Goal: Share content: Share content

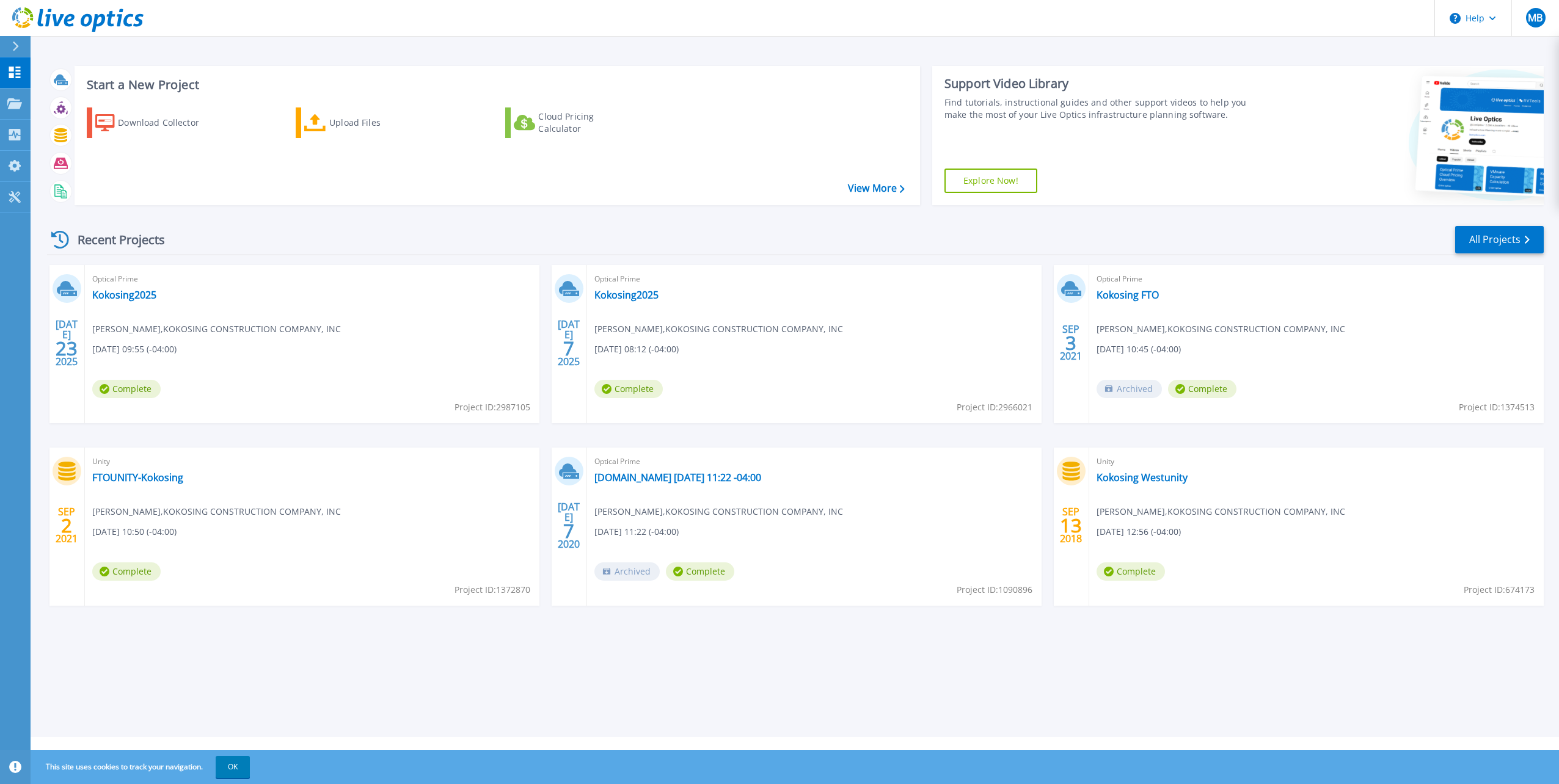
click at [761, 394] on div "Optical Prime Kokosing2025 Mike Baker , KOKOSING CONSTRUCTION COMPANY, INC 07/0…" at bounding box center [815, 344] width 455 height 158
drag, startPoint x: 604, startPoint y: 293, endPoint x: 618, endPoint y: 298, distance: 14.9
click at [604, 293] on link "Kokosing2025" at bounding box center [627, 295] width 64 height 12
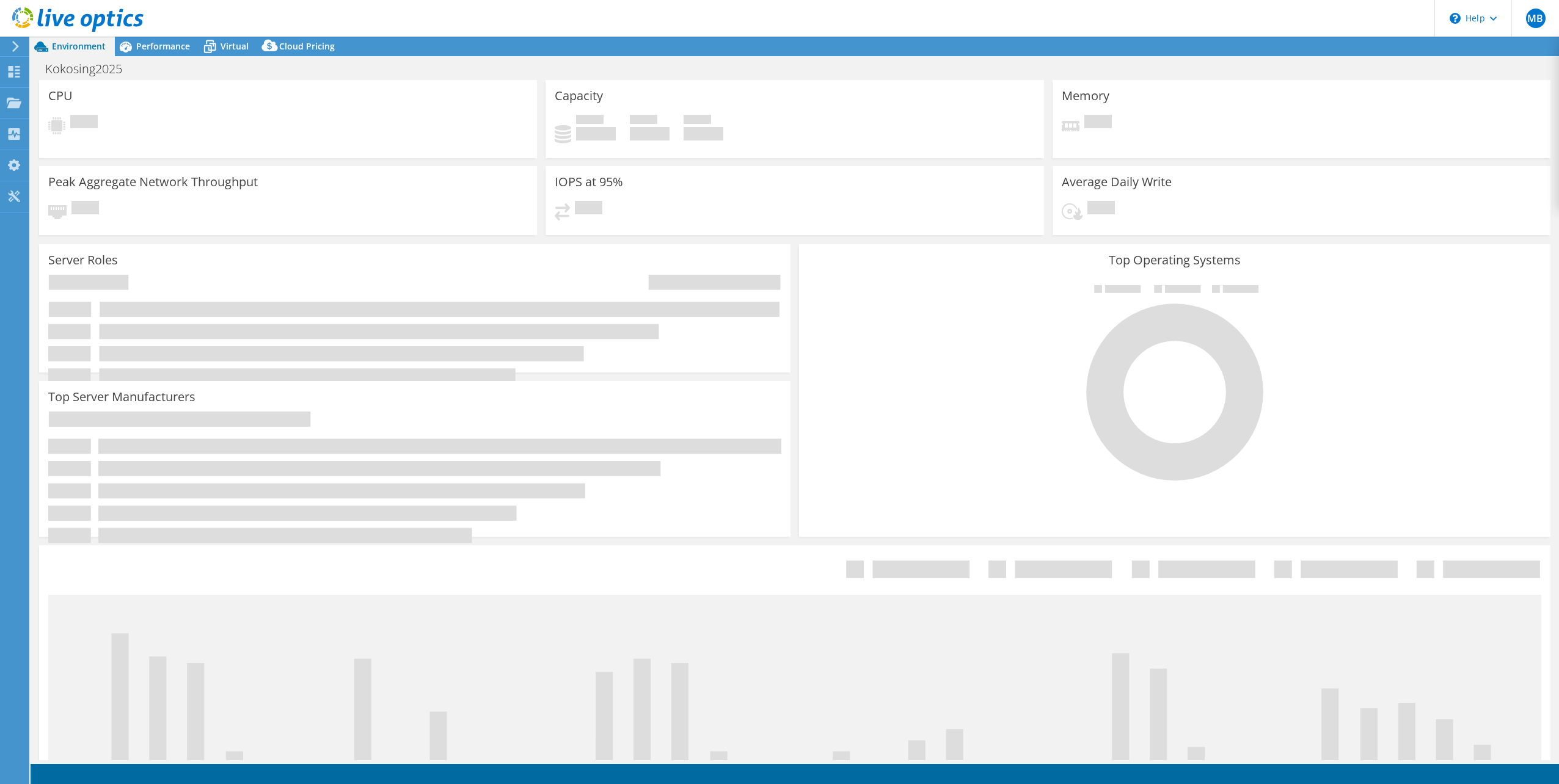
select select "USD"
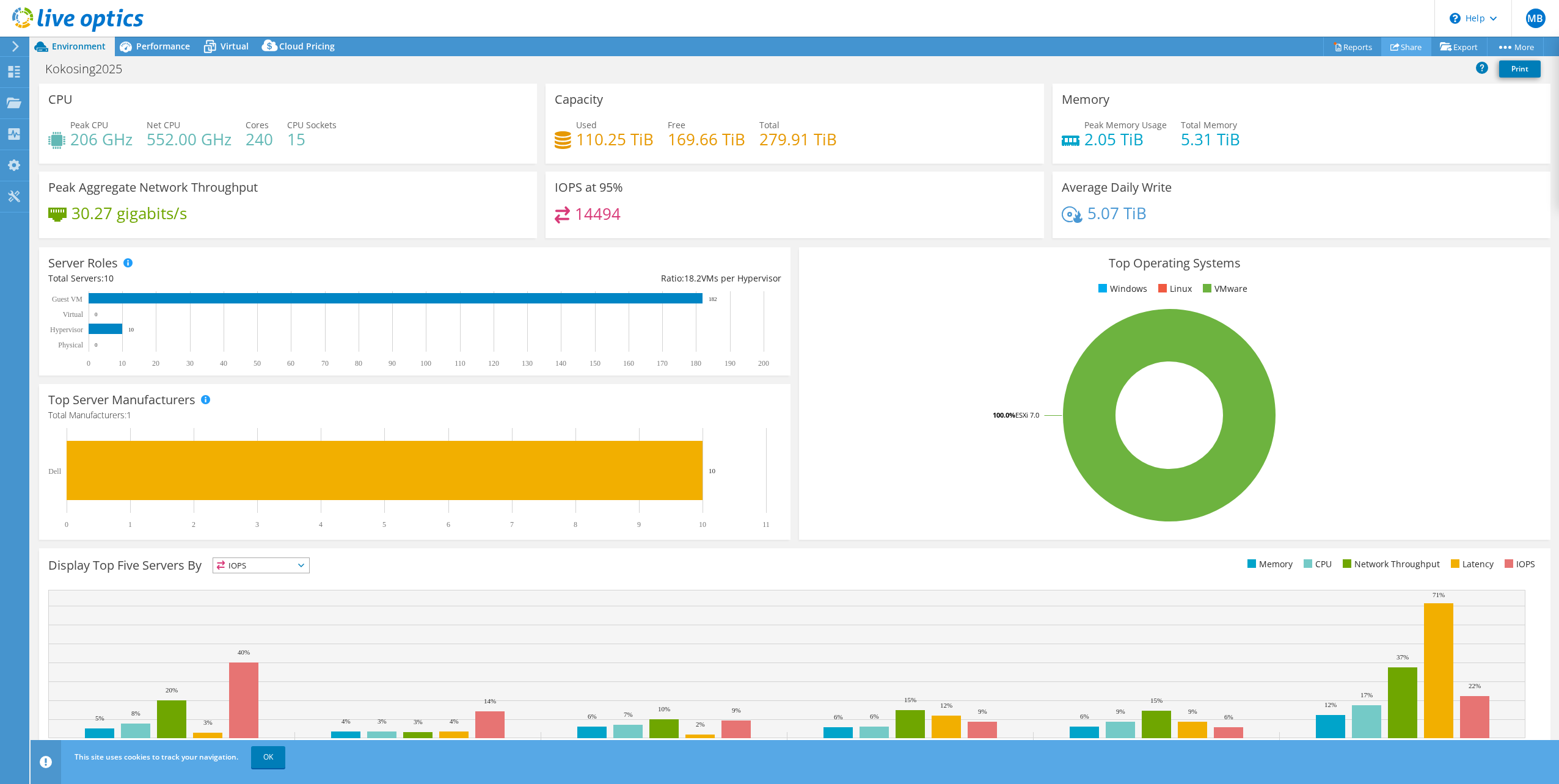
click at [1400, 48] on link "Share" at bounding box center [1406, 46] width 50 height 19
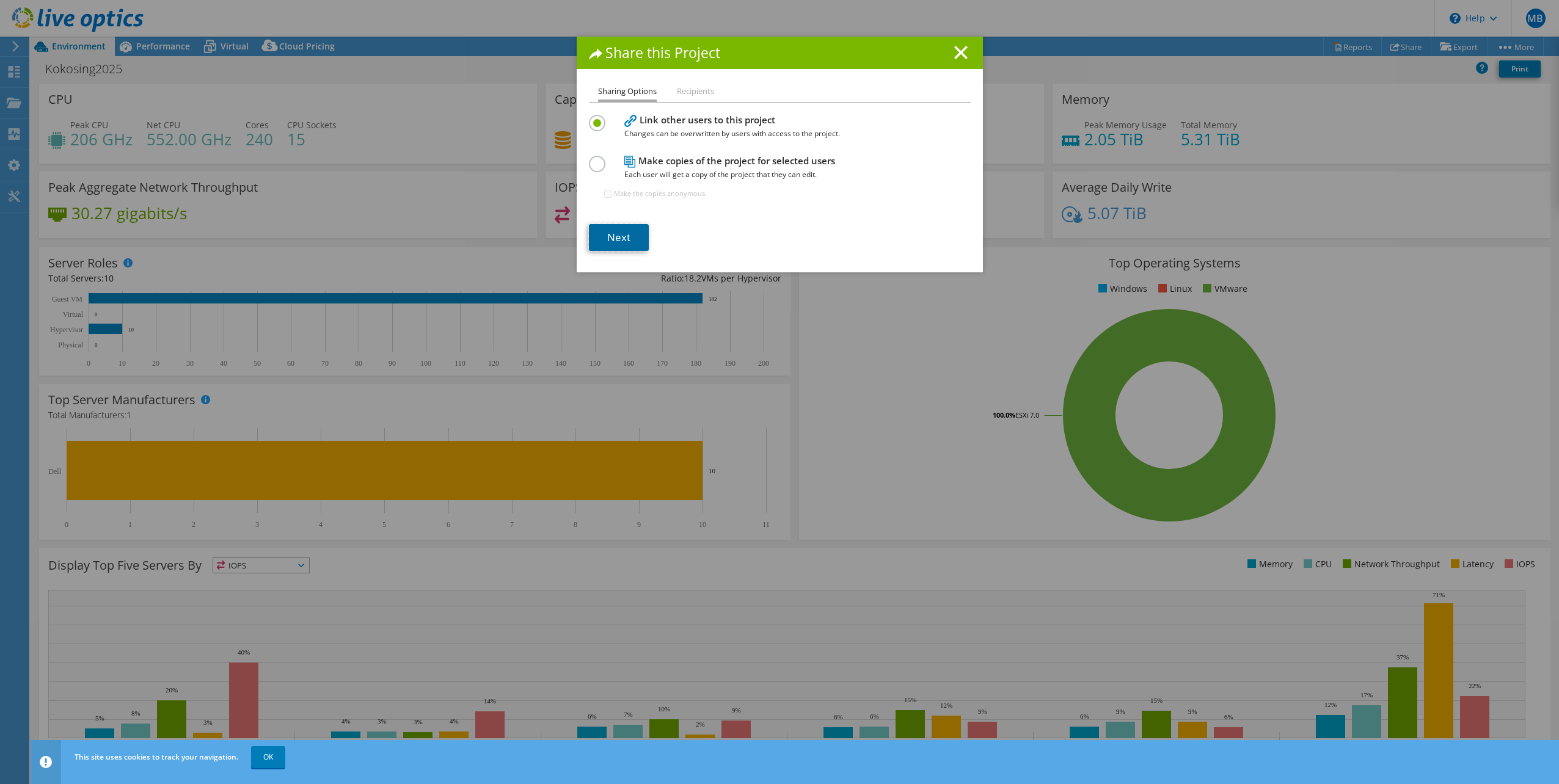
click at [619, 233] on link "Next" at bounding box center [618, 237] width 60 height 27
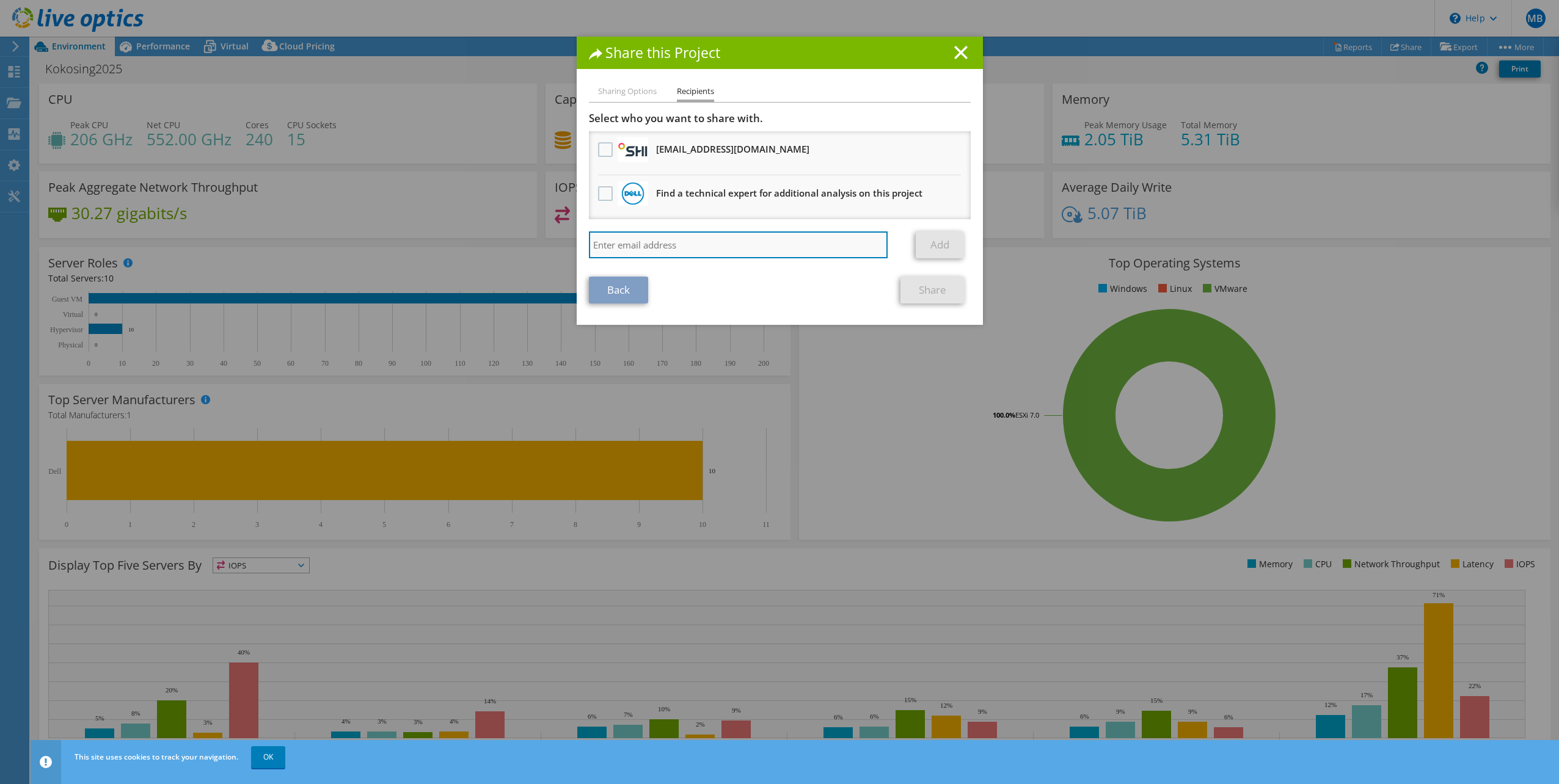
click at [646, 245] on input "search" at bounding box center [738, 245] width 299 height 27
type input "[EMAIL_ADDRESS][DOMAIN_NAME]"
click at [934, 250] on link "Add" at bounding box center [940, 245] width 49 height 27
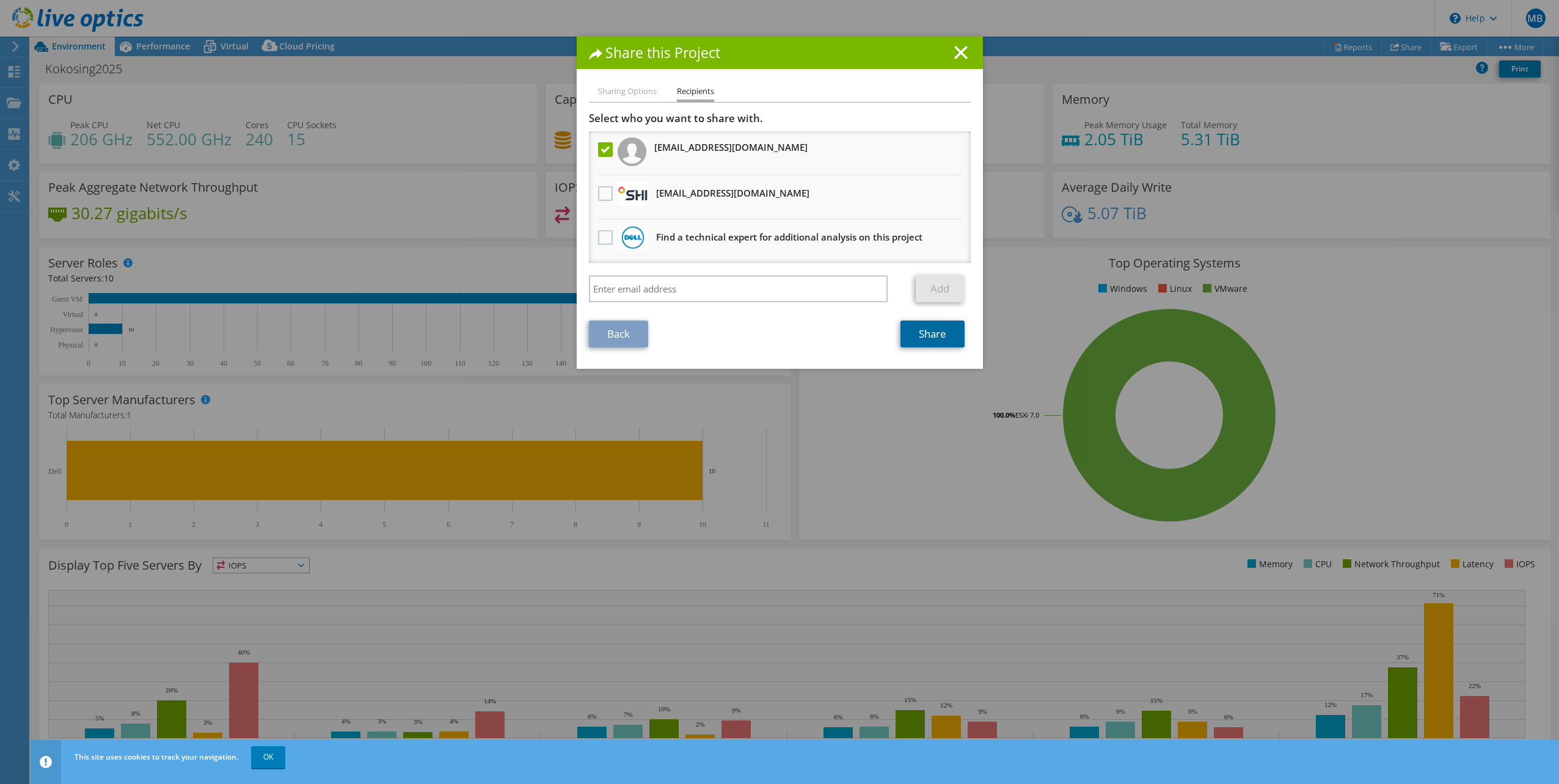
click at [929, 330] on link "Share" at bounding box center [932, 334] width 64 height 27
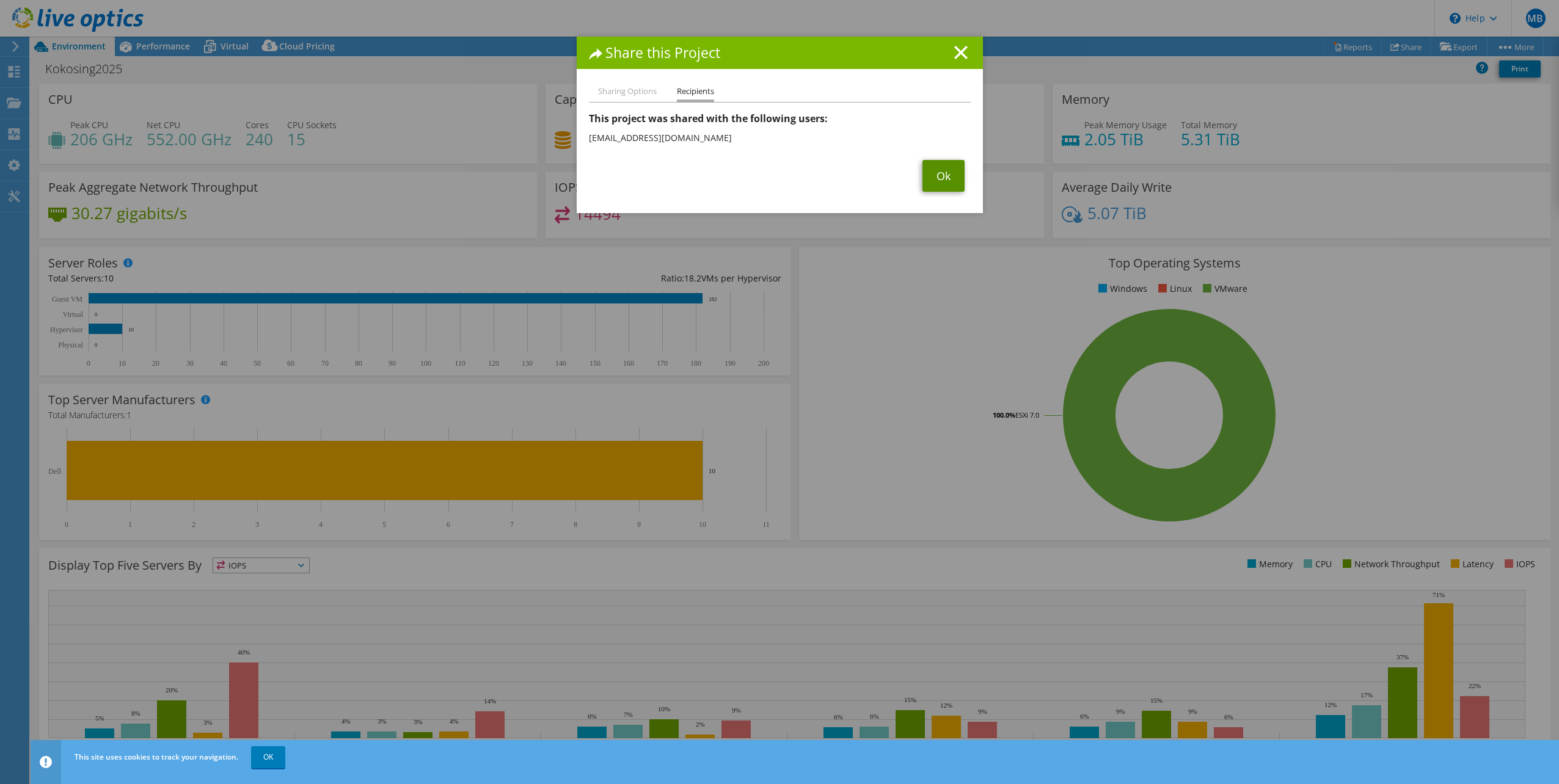
click at [944, 183] on link "Ok" at bounding box center [943, 175] width 42 height 32
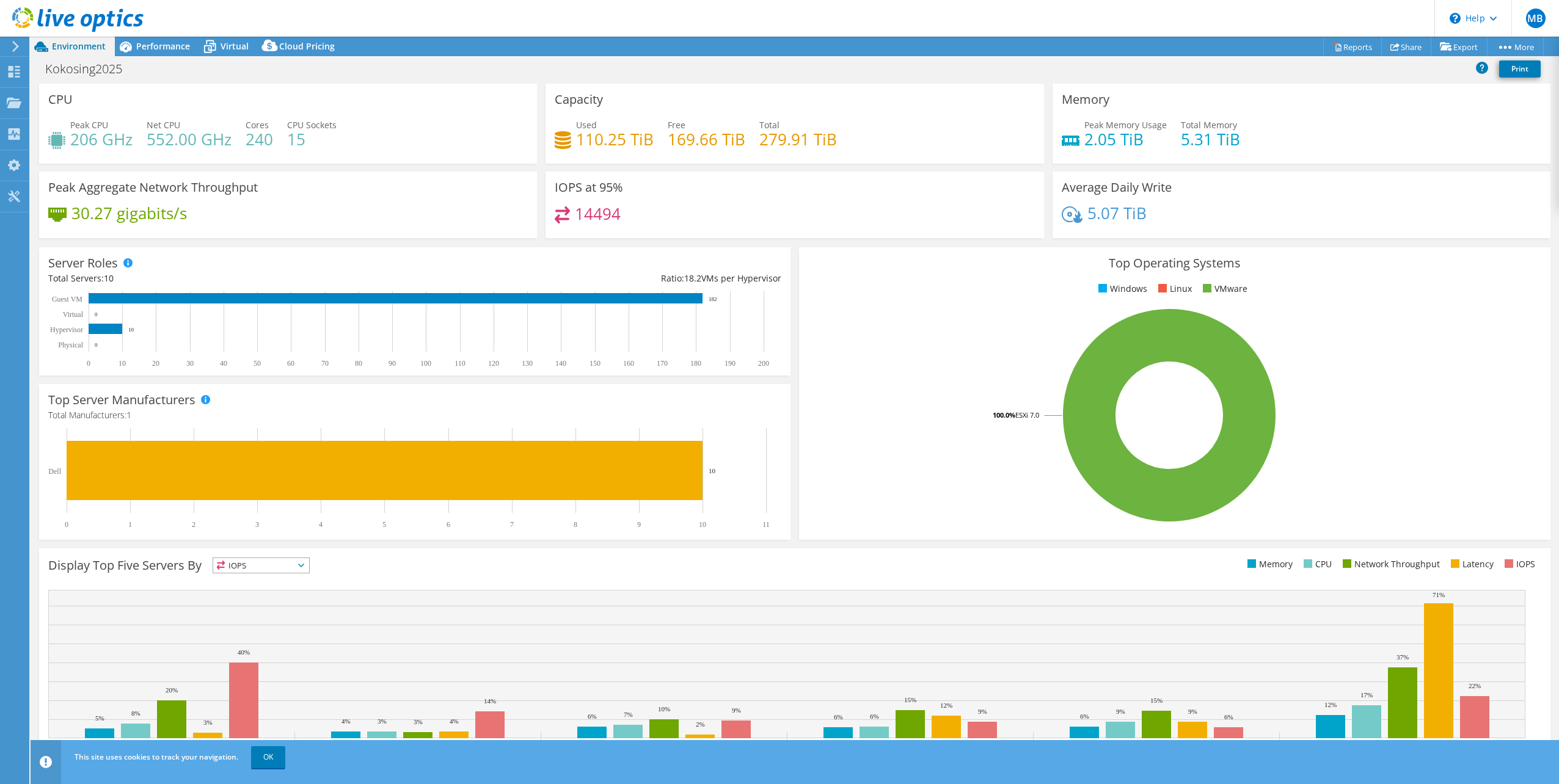
click at [75, 47] on span "Environment" at bounding box center [78, 46] width 54 height 12
click at [21, 18] on icon at bounding box center [77, 20] width 131 height 25
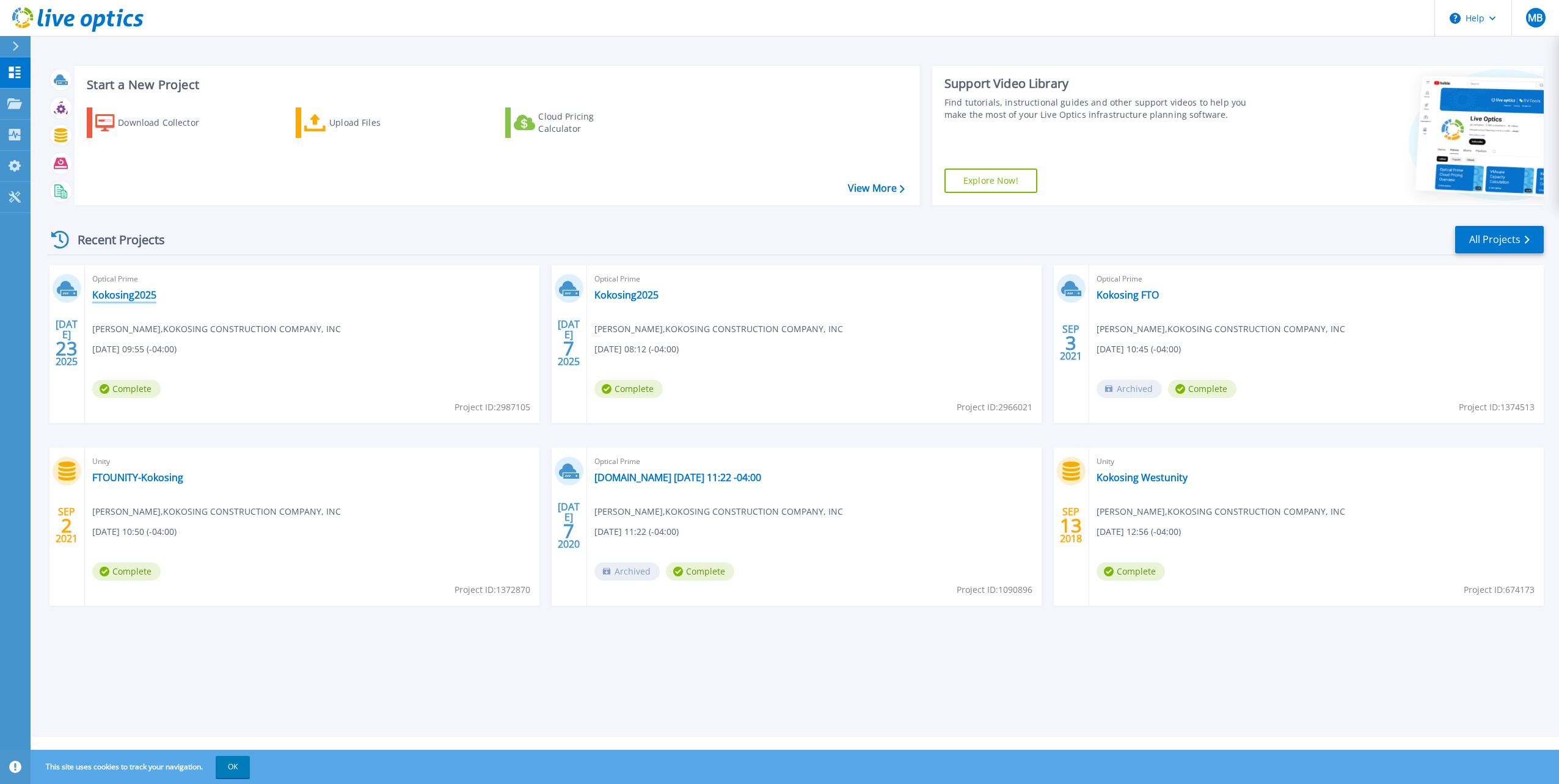
click at [101, 292] on link "Kokosing2025" at bounding box center [124, 295] width 64 height 12
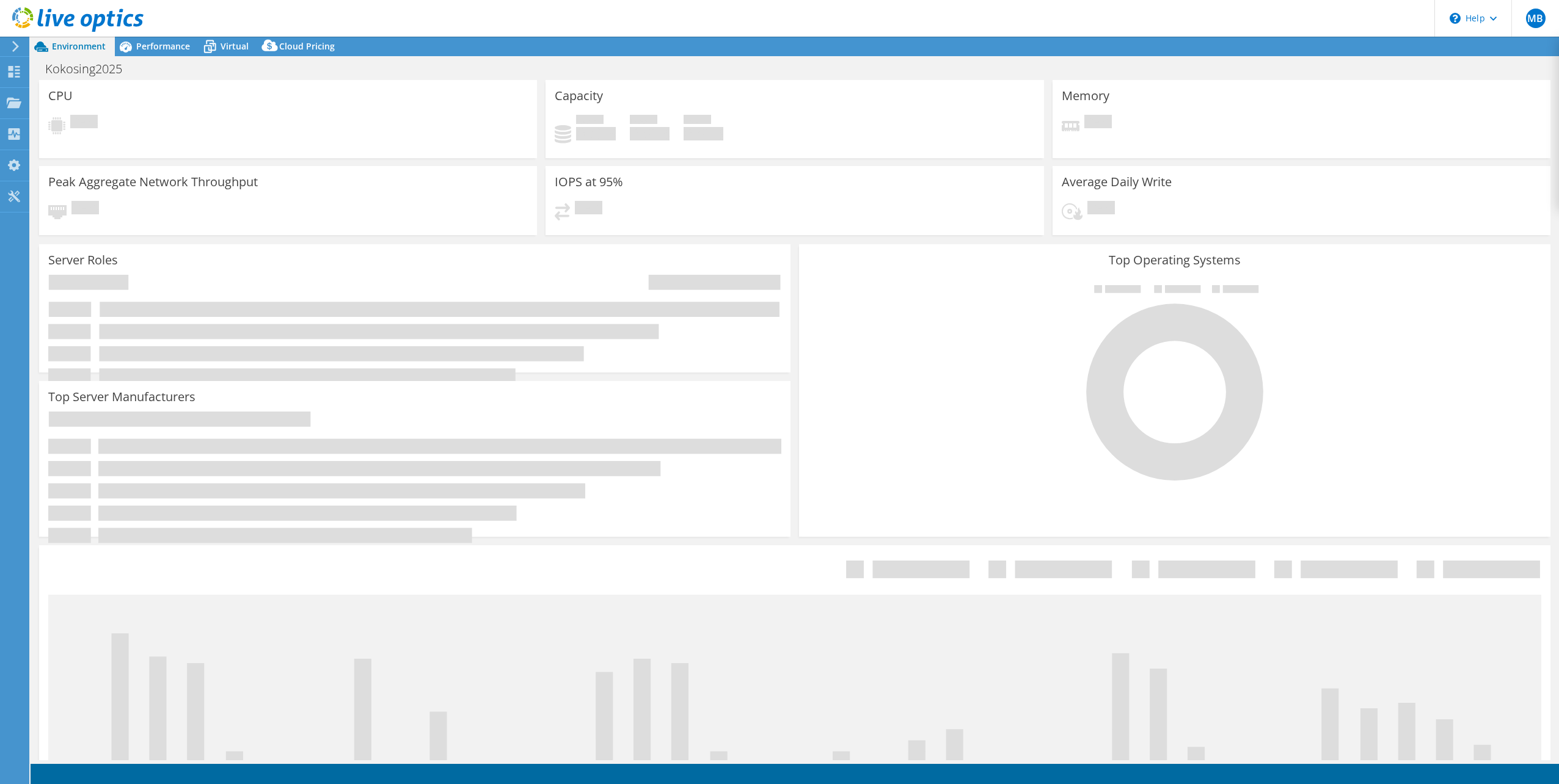
select select "USD"
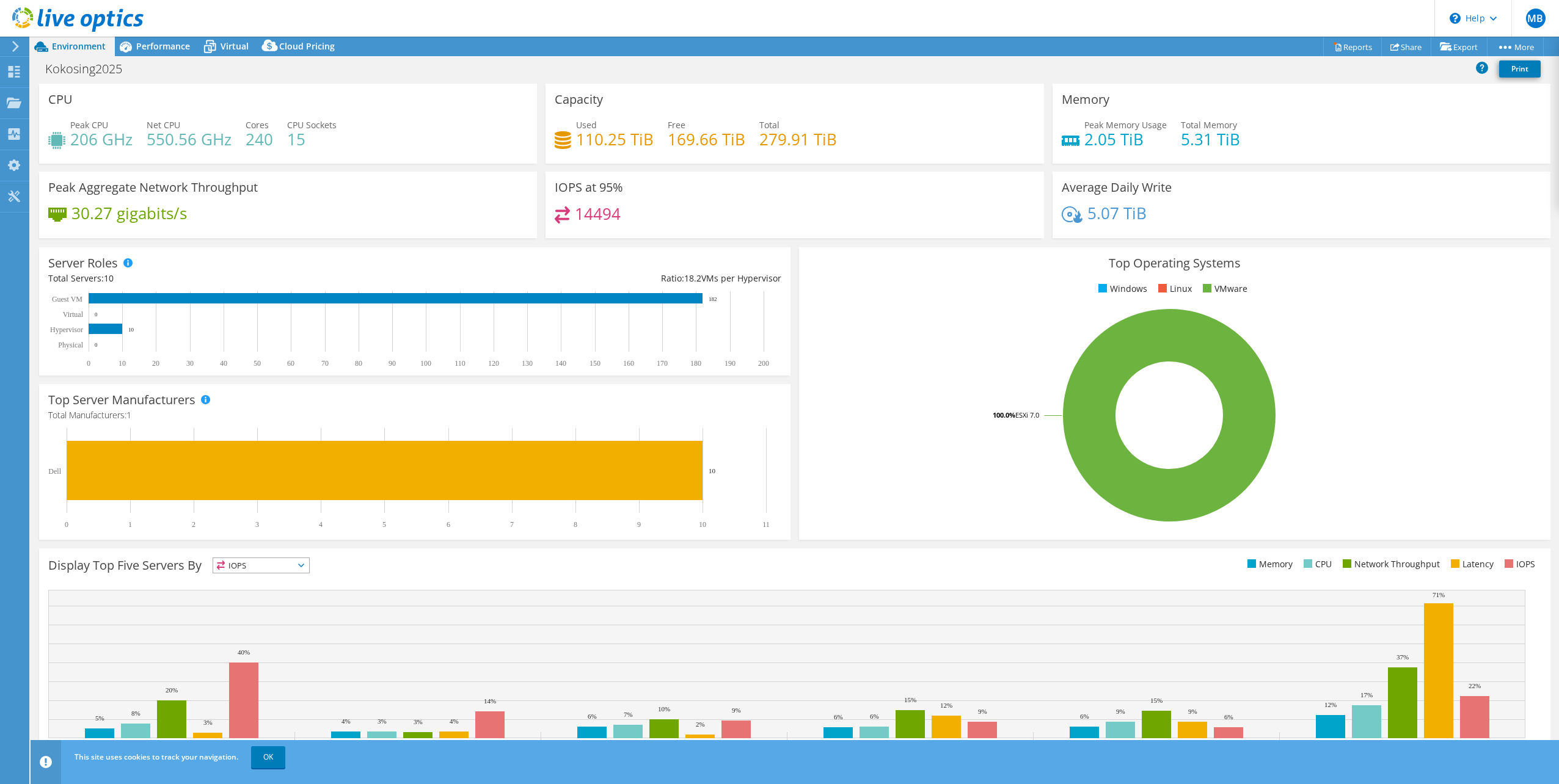
click at [18, 18] on use at bounding box center [77, 20] width 131 height 25
